Goal: Transaction & Acquisition: Purchase product/service

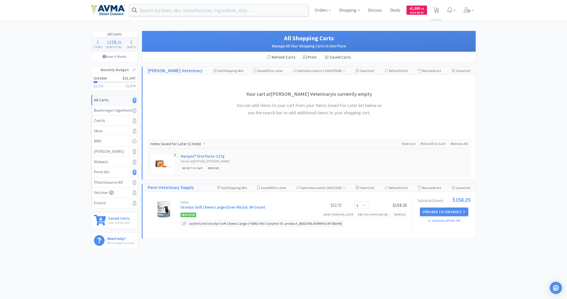
select select "3"
click at [348, 11] on span "Shopping" at bounding box center [349, 10] width 25 height 20
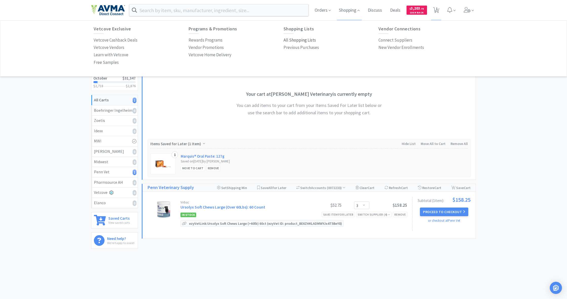
click at [299, 38] on p "All Shopping Lists" at bounding box center [299, 40] width 32 height 7
select select "3"
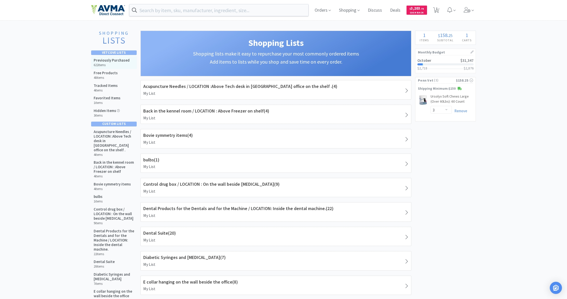
click at [111, 63] on h6 "622 items" at bounding box center [112, 65] width 36 height 4
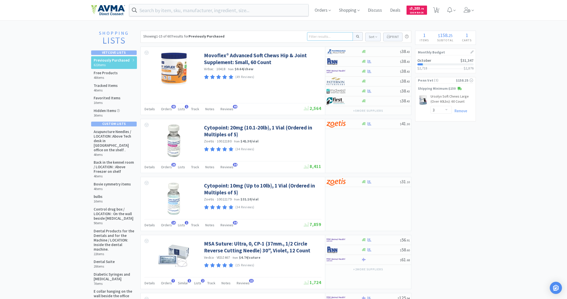
click at [311, 36] on input at bounding box center [330, 36] width 46 height 9
type input "momet"
click at [357, 36] on button at bounding box center [358, 36] width 10 height 9
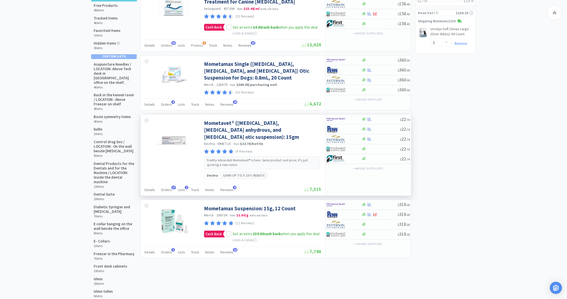
scroll to position [69, 0]
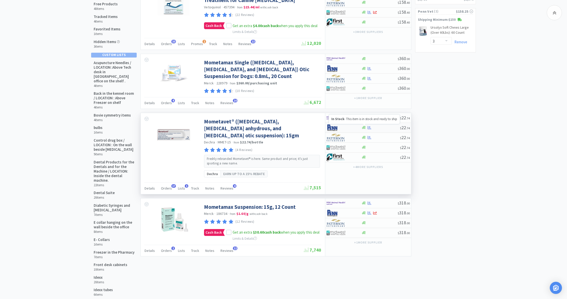
click at [364, 127] on icon at bounding box center [364, 127] width 4 height 4
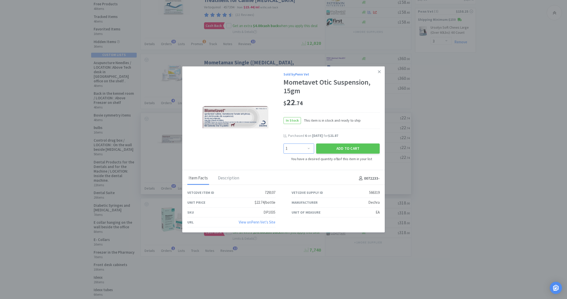
select select "8"
click at [339, 152] on button "Add to Cart" at bounding box center [347, 148] width 63 height 10
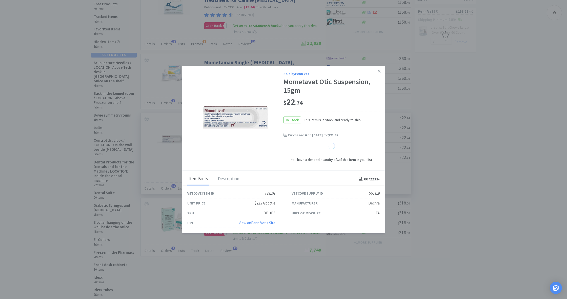
select select "3"
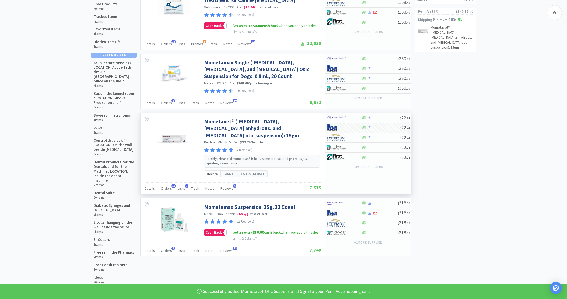
select select "8"
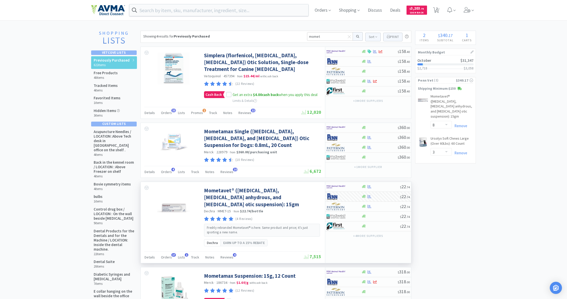
scroll to position [0, 0]
drag, startPoint x: 324, startPoint y: 37, endPoint x: 296, endPoint y: 34, distance: 27.7
click at [296, 34] on div "Showing 4 results for Previously Purchased momet Sort Print Previously Purchase…" at bounding box center [275, 37] width 271 height 12
type input "optiflex"
click at [357, 36] on button at bounding box center [358, 36] width 10 height 9
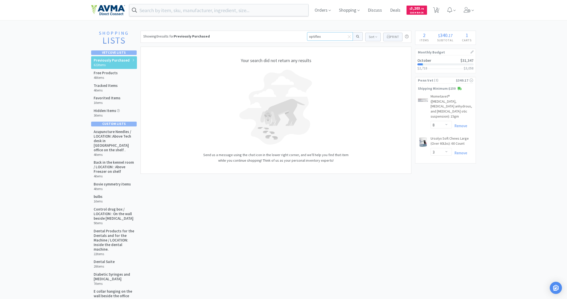
drag, startPoint x: 321, startPoint y: 37, endPoint x: 307, endPoint y: 36, distance: 13.7
click at [307, 36] on input "optiflex" at bounding box center [330, 36] width 46 height 9
click at [316, 37] on input at bounding box center [330, 36] width 46 height 9
type input "enroquin"
click at [357, 36] on button at bounding box center [358, 36] width 10 height 9
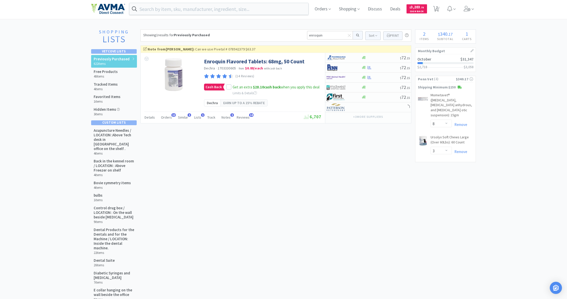
scroll to position [1, 0]
click at [364, 106] on icon at bounding box center [364, 106] width 4 height 3
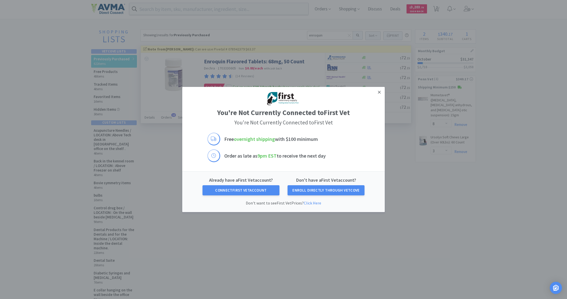
click at [379, 92] on icon at bounding box center [379, 92] width 3 height 3
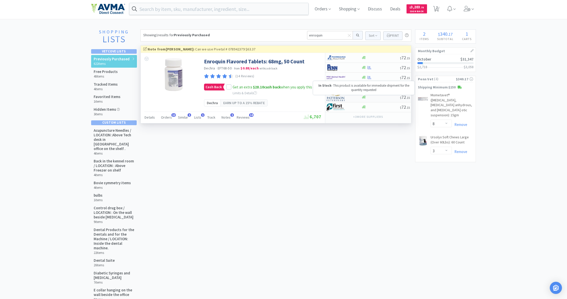
click at [364, 97] on icon at bounding box center [364, 97] width 4 height 3
select select "1"
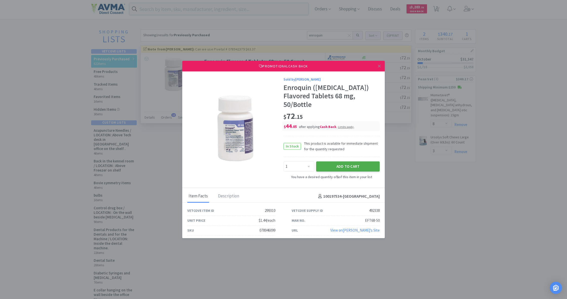
click at [350, 166] on button "Add to Cart" at bounding box center [347, 166] width 63 height 10
select select "1"
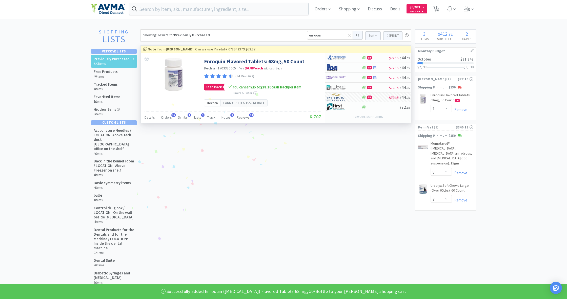
click at [461, 170] on link "Remove" at bounding box center [459, 172] width 15 height 5
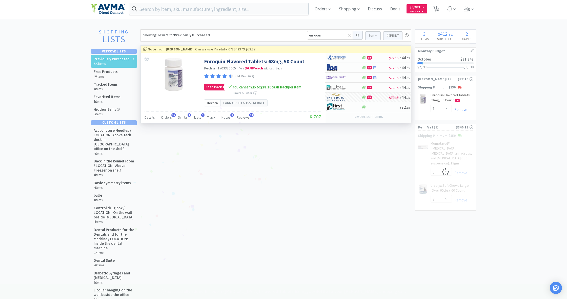
select select "3"
drag, startPoint x: 323, startPoint y: 35, endPoint x: 290, endPoint y: 32, distance: 32.8
click at [290, 32] on div "Showing 1 results for Previously Purchased enroquin Sort Print Previously Purch…" at bounding box center [275, 35] width 271 height 12
type input "moment"
click at [357, 35] on button at bounding box center [358, 35] width 10 height 9
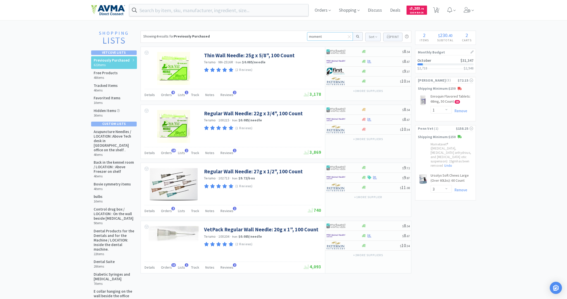
drag, startPoint x: 324, startPoint y: 36, endPoint x: 299, endPoint y: 32, distance: 25.3
click at [299, 32] on div "Showing 4 results for Previously Purchased moment Sort Print Previously Purchas…" at bounding box center [275, 37] width 271 height 12
type input "mom"
click at [357, 36] on button at bounding box center [358, 36] width 10 height 9
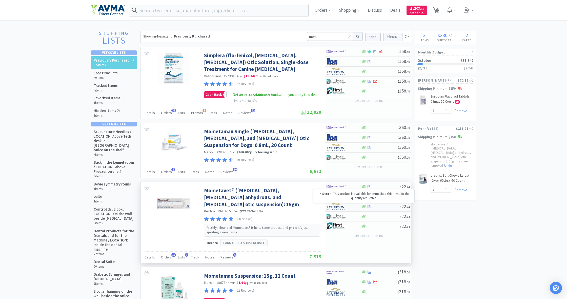
scroll to position [0, 0]
click at [363, 207] on icon at bounding box center [364, 206] width 4 height 4
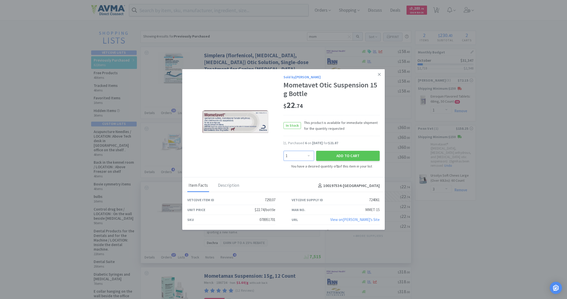
select select "8"
click at [343, 156] on button "Add to Cart" at bounding box center [347, 155] width 63 height 10
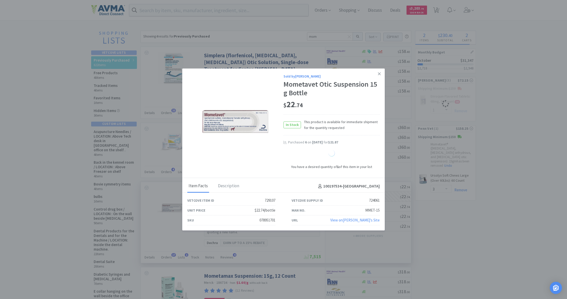
select select "8"
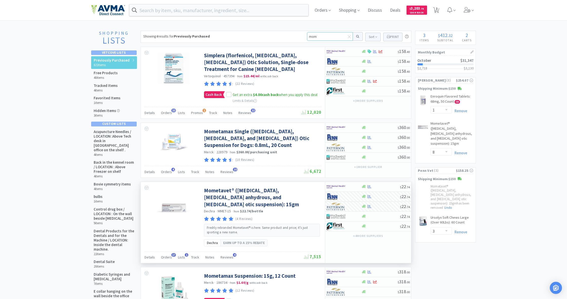
drag, startPoint x: 317, startPoint y: 37, endPoint x: 304, endPoint y: 36, distance: 13.2
click at [304, 36] on div "Showing 4 results for Previously Purchased mom Sort Print Previously Purchased …" at bounding box center [275, 37] width 271 height 12
type input "ursolyx"
click at [356, 37] on button at bounding box center [358, 36] width 10 height 9
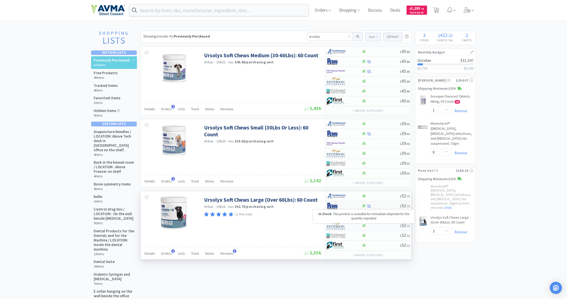
click at [364, 226] on icon at bounding box center [364, 225] width 4 height 3
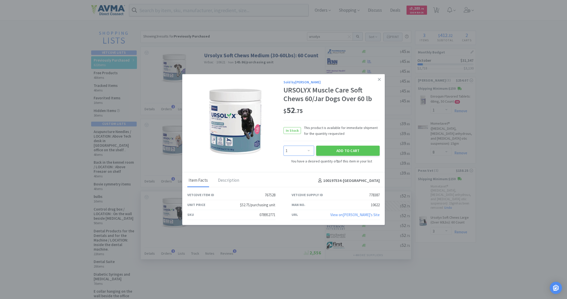
select select "3"
click at [349, 147] on button "Add to Cart" at bounding box center [347, 150] width 63 height 10
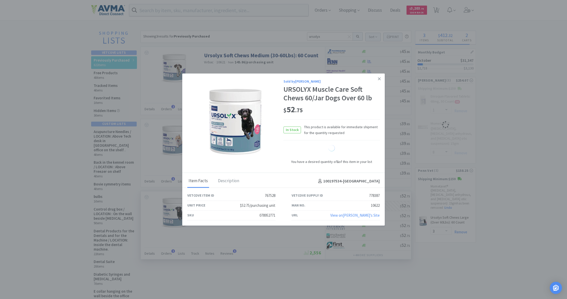
select select "3"
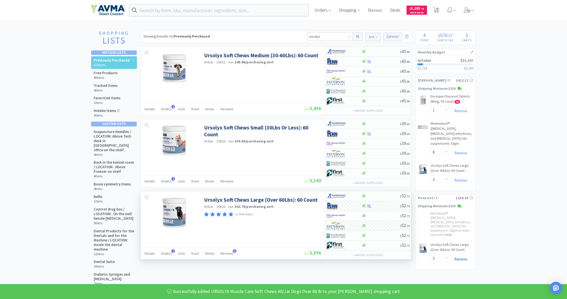
click at [461, 256] on link "Remove" at bounding box center [459, 258] width 15 height 5
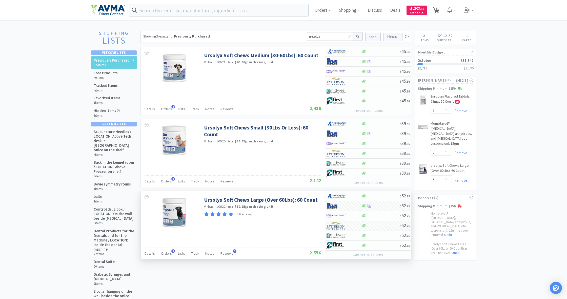
click at [437, 9] on span "3" at bounding box center [437, 8] width 2 height 20
select select "1"
select select "8"
select select "3"
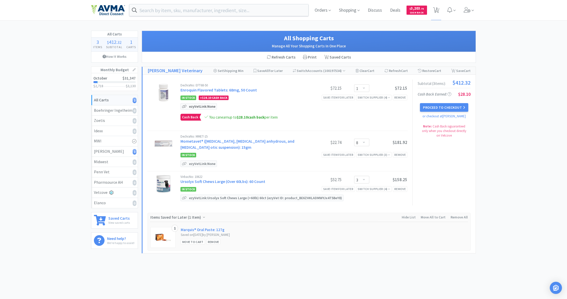
click at [194, 106] on p "ezyVet Link: None" at bounding box center [202, 106] width 29 height 6
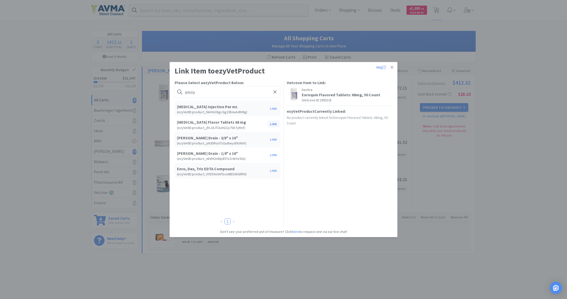
type input "enro"
click at [273, 125] on button "Link" at bounding box center [273, 123] width 12 height 7
click at [361, 151] on span at bounding box center [360, 152] width 5 height 4
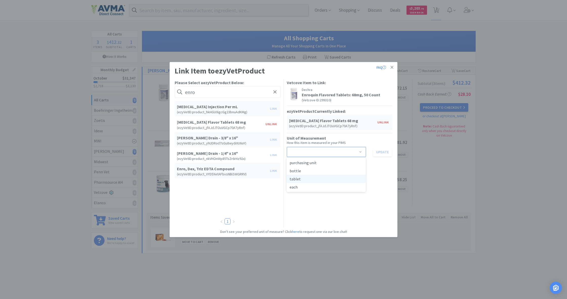
click at [324, 181] on li "tablet" at bounding box center [325, 179] width 79 height 8
click at [382, 153] on button "Update" at bounding box center [382, 151] width 19 height 9
click at [391, 68] on icon at bounding box center [391, 67] width 3 height 3
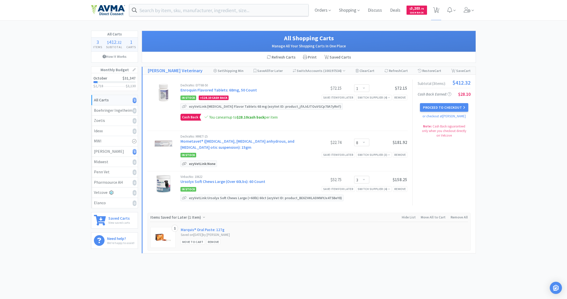
click at [206, 163] on p "ezyVet Link: None" at bounding box center [202, 163] width 29 height 6
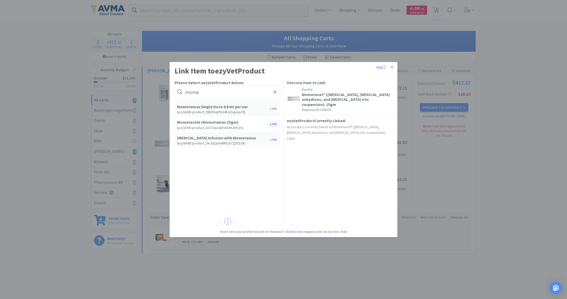
type input "mome"
click at [273, 123] on button "Link" at bounding box center [273, 123] width 12 height 7
click at [361, 161] on span at bounding box center [360, 161] width 5 height 4
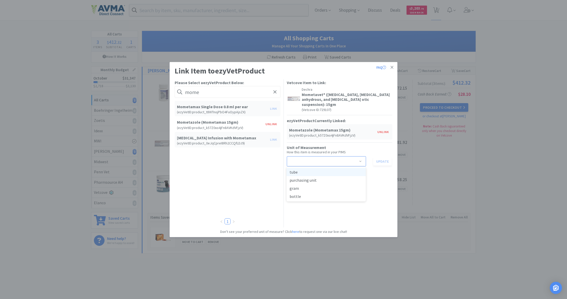
click at [315, 170] on li "tube" at bounding box center [325, 172] width 79 height 8
click at [379, 161] on button "Update" at bounding box center [382, 161] width 19 height 9
click at [392, 67] on icon at bounding box center [391, 67] width 3 height 3
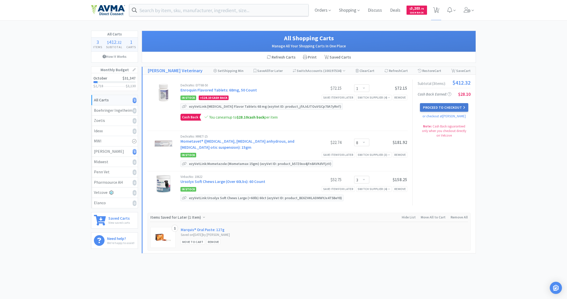
click at [443, 107] on button "Proceed to Checkout" at bounding box center [444, 107] width 48 height 9
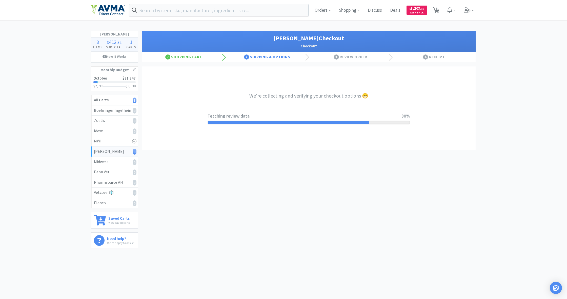
select select "1"
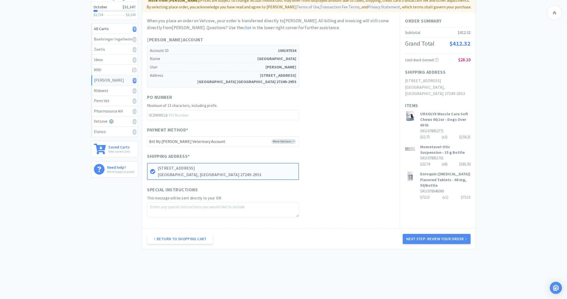
scroll to position [71, 0]
click at [436, 236] on button "Next Step: Review Your Order" at bounding box center [436, 239] width 68 height 10
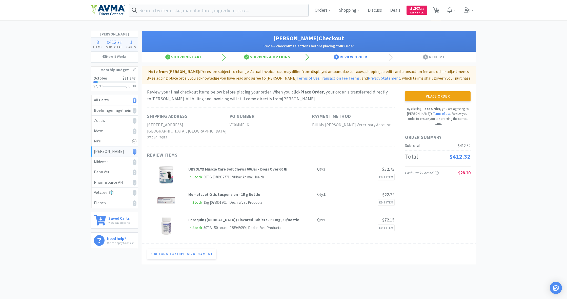
click at [437, 96] on button "Place Order" at bounding box center [438, 96] width 66 height 10
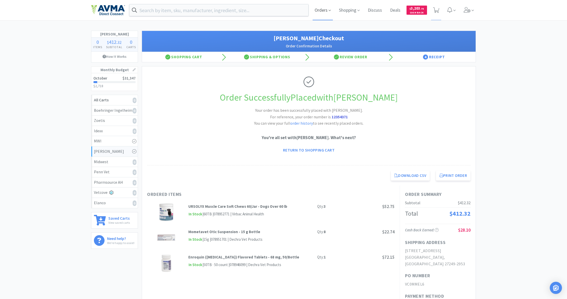
click at [320, 10] on span "Orders" at bounding box center [322, 10] width 20 height 20
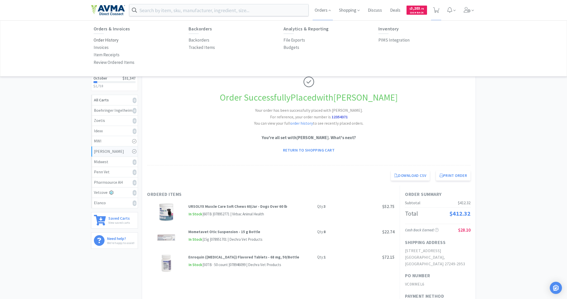
click at [102, 40] on p "Order History" at bounding box center [106, 40] width 25 height 7
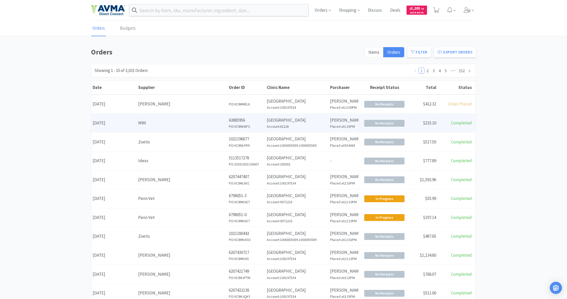
click at [145, 123] on div "MWI" at bounding box center [182, 122] width 88 height 7
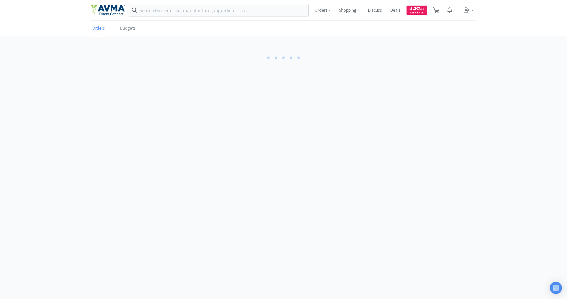
click at [145, 123] on body "Orders Shopping Discuss Discuss Deals Deals $ 3,203 . 75 Cash Back Orders Budge…" at bounding box center [283, 149] width 567 height 299
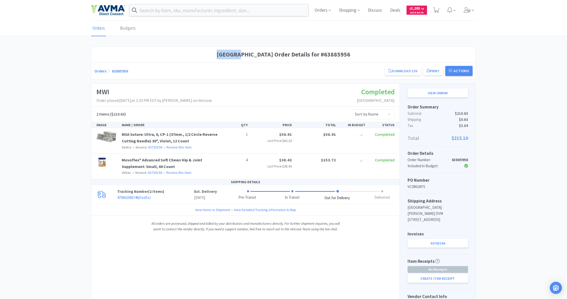
click at [161, 50] on h1 "Phoenix Animal Hospital Order Details for #63885956" at bounding box center [283, 55] width 378 height 10
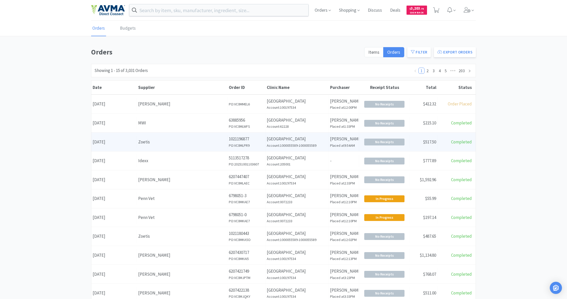
click at [208, 138] on div "Zoetis" at bounding box center [182, 141] width 88 height 7
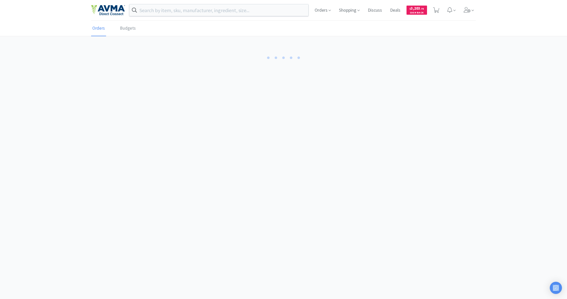
click at [208, 138] on body "Orders Shopping Discuss Discuss Deals Deals $ 3,203 . 75 Cash Back Orders Budge…" at bounding box center [283, 149] width 567 height 299
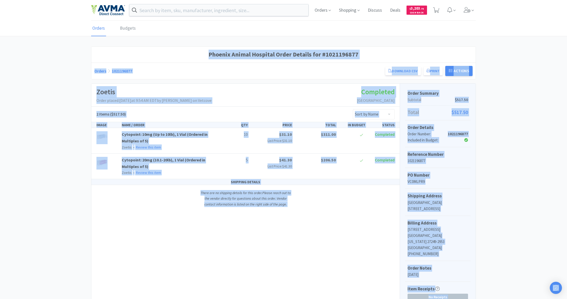
click at [179, 206] on div "SHIPPING DETAILS There are no shipping details for this order. Please reach out…" at bounding box center [245, 195] width 308 height 33
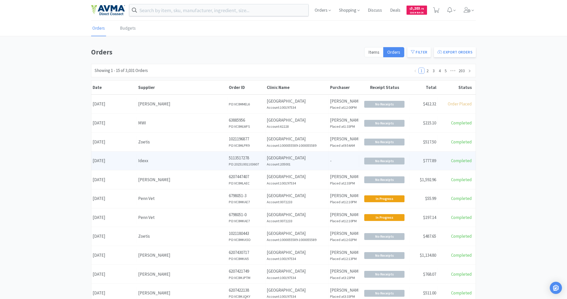
click at [123, 158] on div "Date October 1st, 2025" at bounding box center [114, 160] width 46 height 13
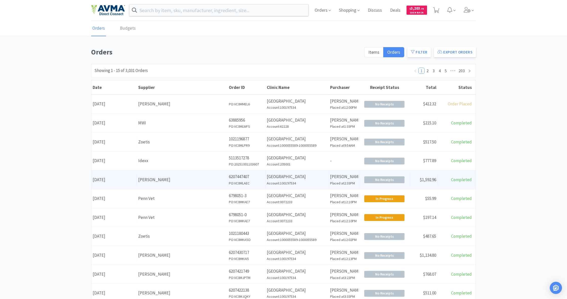
click at [202, 180] on div "[PERSON_NAME]" at bounding box center [182, 179] width 88 height 7
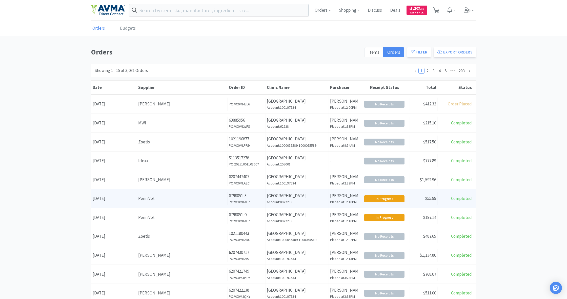
click at [164, 195] on div "Penn Vet" at bounding box center [182, 198] width 88 height 7
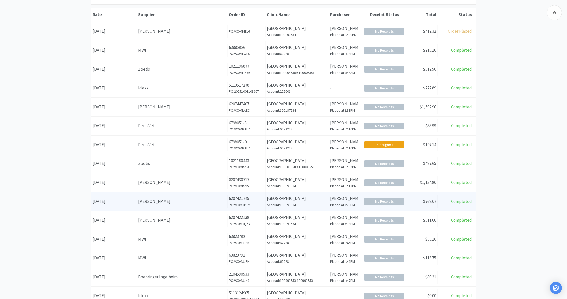
scroll to position [73, 0]
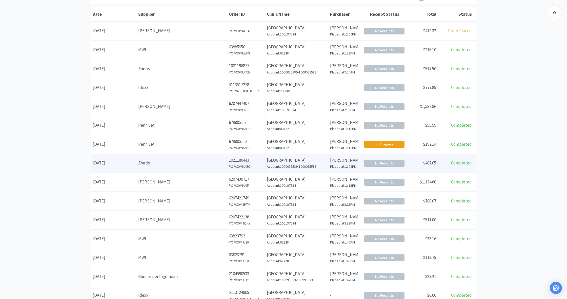
click at [174, 159] on div "Zoetis" at bounding box center [182, 162] width 88 height 7
